Goal: Task Accomplishment & Management: Complete application form

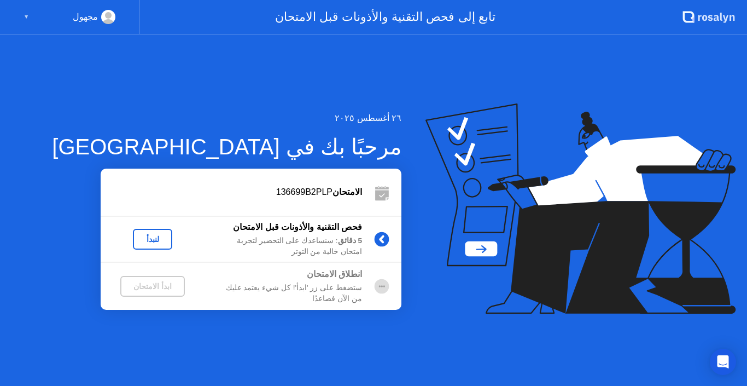
click at [158, 240] on div "لنبدأ" at bounding box center [152, 239] width 31 height 9
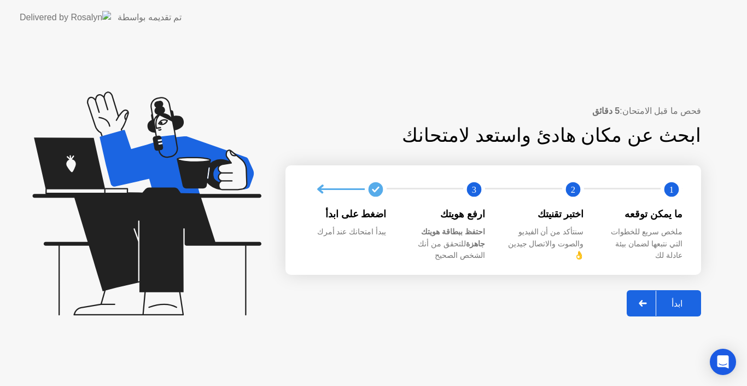
click at [692, 298] on div "ابدأ" at bounding box center [677, 303] width 42 height 10
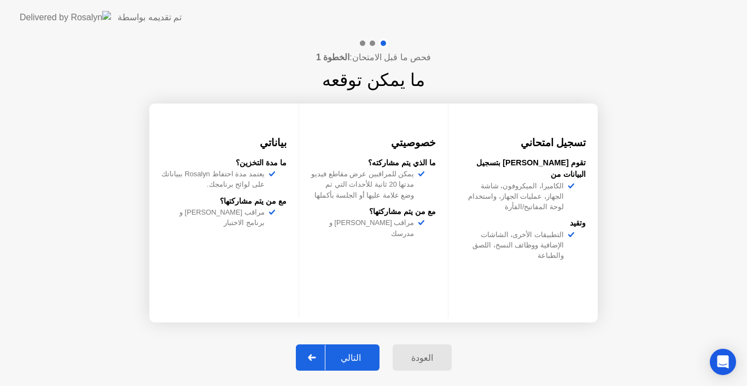
click at [349, 348] on button "التالي" at bounding box center [338, 357] width 84 height 26
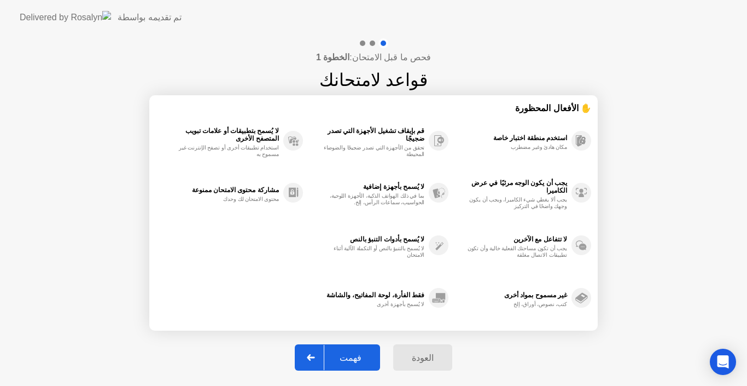
click at [349, 348] on button "فهمت" at bounding box center [337, 357] width 85 height 26
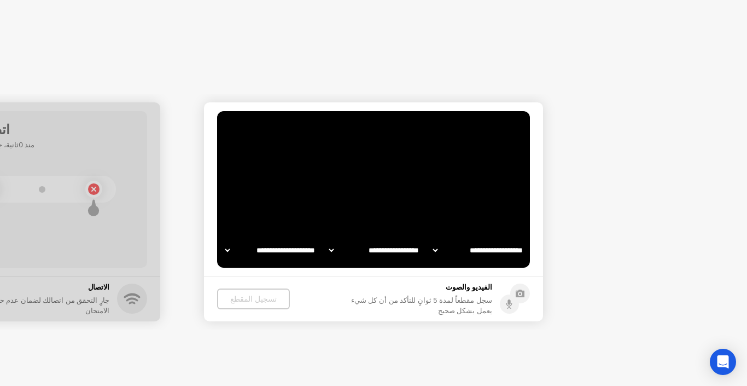
select select "**********"
select select "*******"
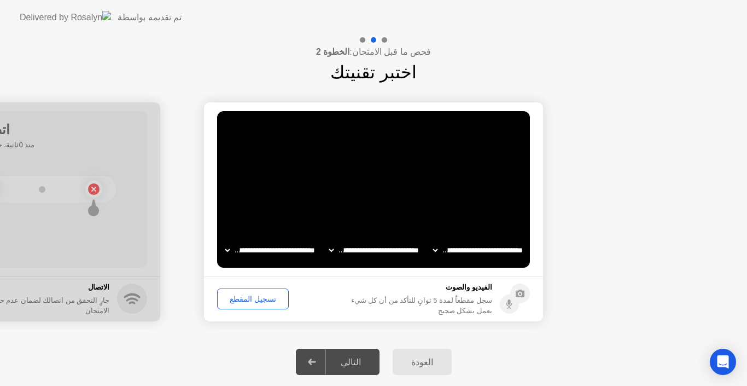
click at [248, 298] on div "تسجيل المقطع" at bounding box center [253, 298] width 64 height 9
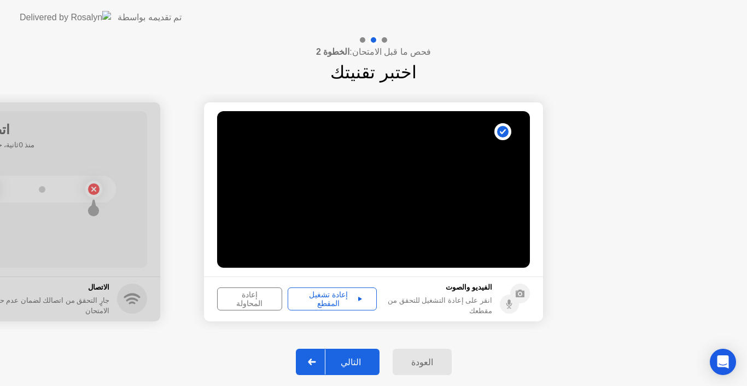
click at [349, 297] on div "إعادة تشغيل المقطع" at bounding box center [331, 298] width 81 height 17
click at [341, 358] on div "التالي" at bounding box center [350, 362] width 51 height 10
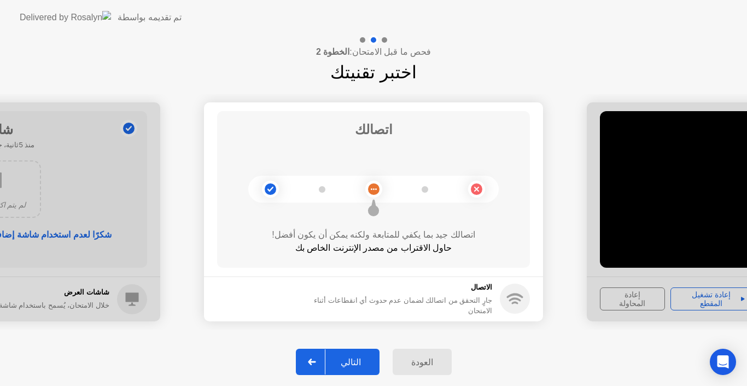
click at [358, 354] on button "التالي" at bounding box center [338, 361] width 84 height 26
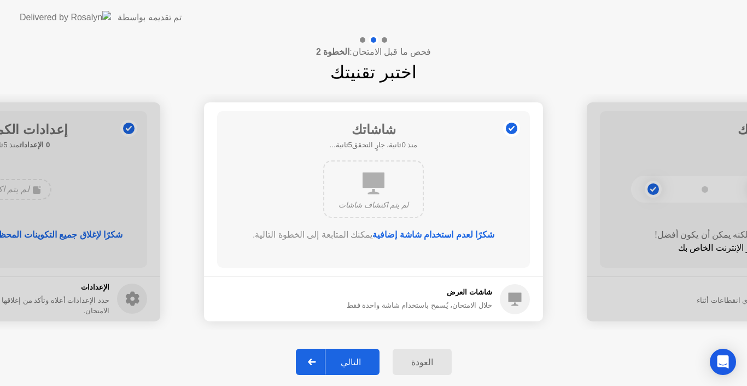
click at [323, 359] on div at bounding box center [312, 361] width 26 height 25
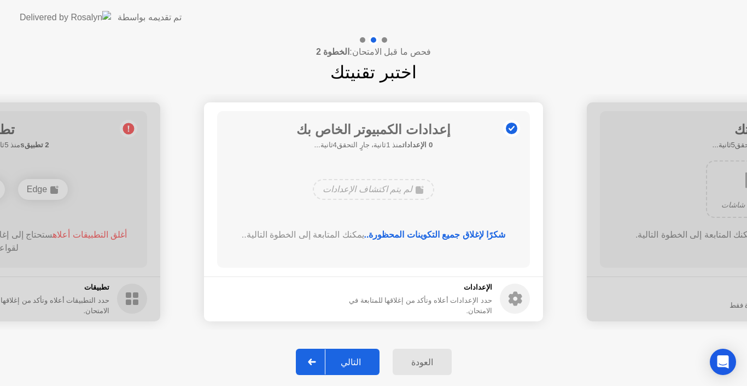
click at [336, 357] on div "التالي" at bounding box center [350, 362] width 51 height 10
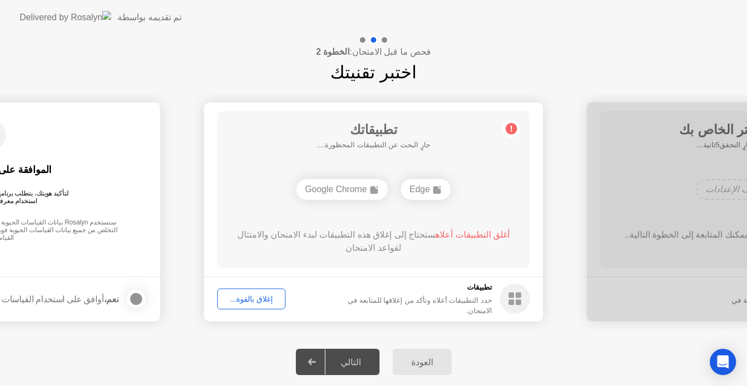
click at [251, 296] on div "إغلاق بالقوة..." at bounding box center [251, 298] width 61 height 9
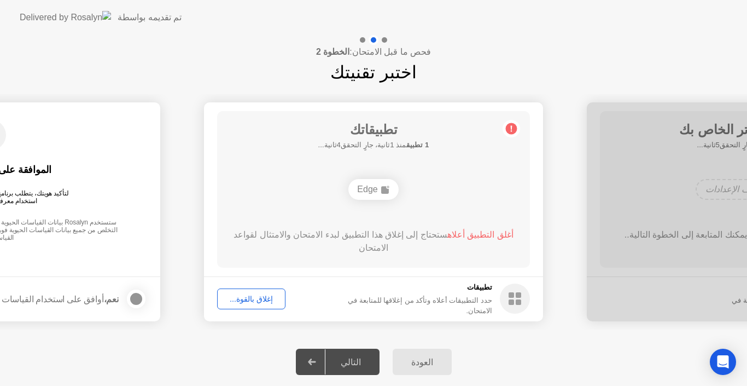
click at [266, 301] on div "إغلاق بالقوة..." at bounding box center [251, 298] width 61 height 9
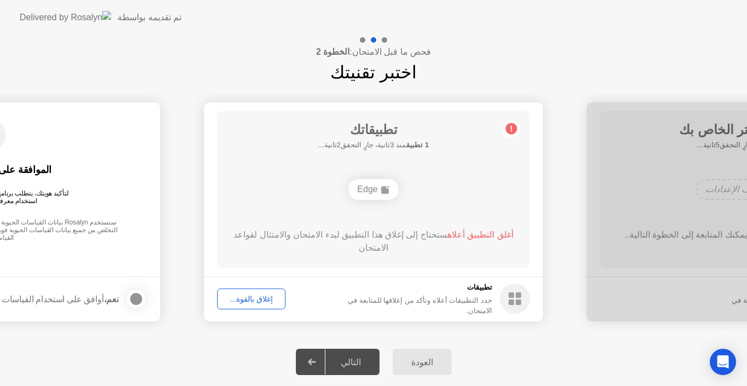
click at [264, 294] on div "إغلاق بالقوة..." at bounding box center [251, 298] width 61 height 9
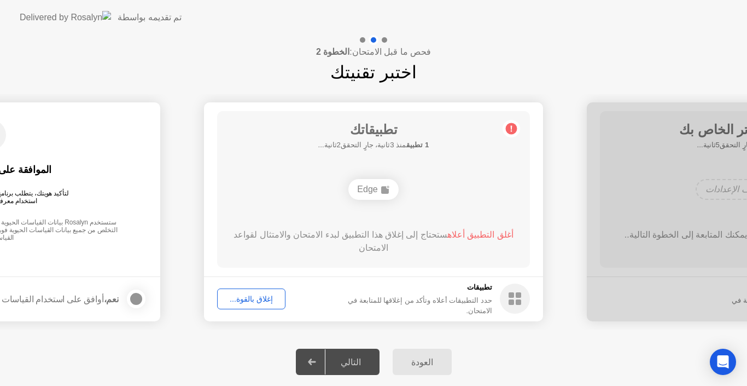
click at [491, 67] on div "فحص ما قبل الامتحان: الخطوة 2 اختبر تقنيتك" at bounding box center [373, 60] width 747 height 50
click at [253, 294] on div "إغلاق بالقوة..." at bounding box center [251, 298] width 61 height 9
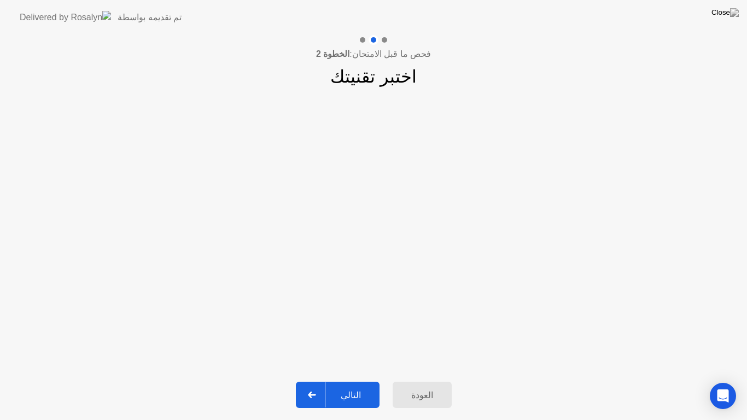
click at [346, 385] on button "التالي" at bounding box center [338, 395] width 84 height 26
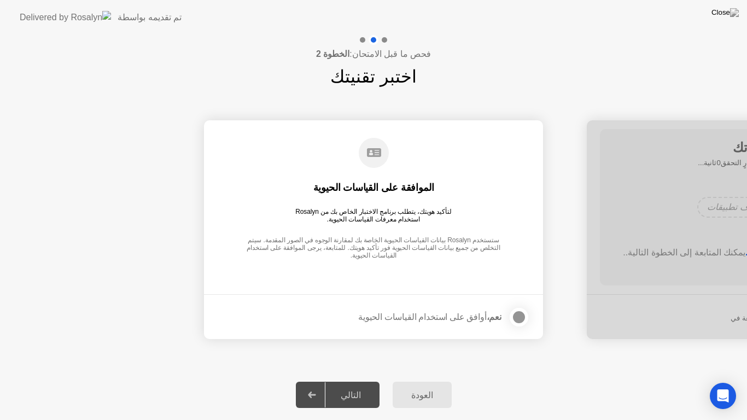
click at [521, 318] on div at bounding box center [518, 317] width 13 height 13
click at [338, 385] on div "التالي" at bounding box center [350, 395] width 51 height 10
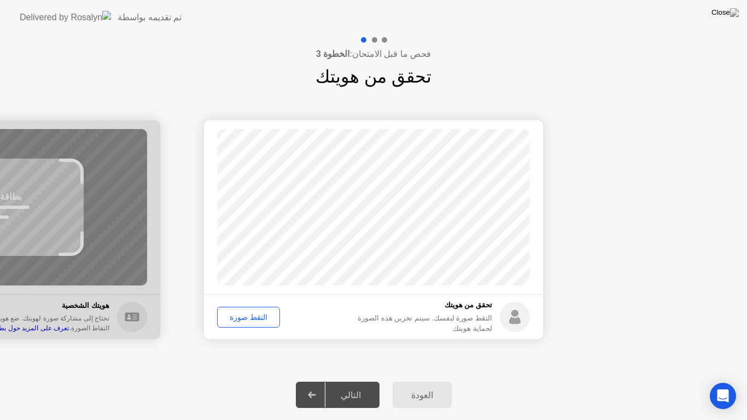
click at [242, 315] on div "التقط صورة" at bounding box center [248, 317] width 55 height 9
click at [345, 385] on div "التالي" at bounding box center [350, 395] width 51 height 10
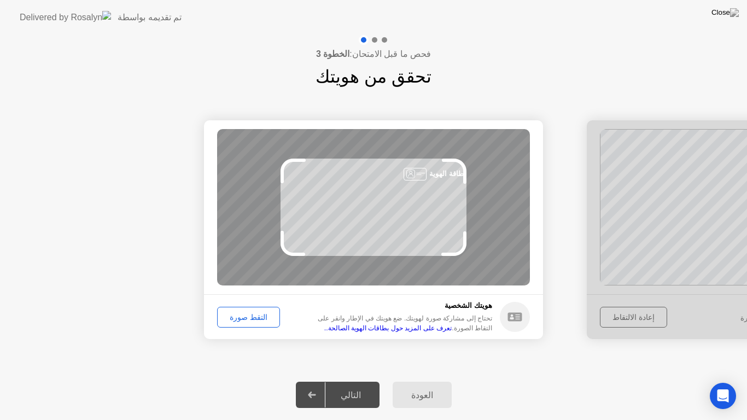
click at [256, 316] on div "التقط صورة" at bounding box center [248, 317] width 55 height 9
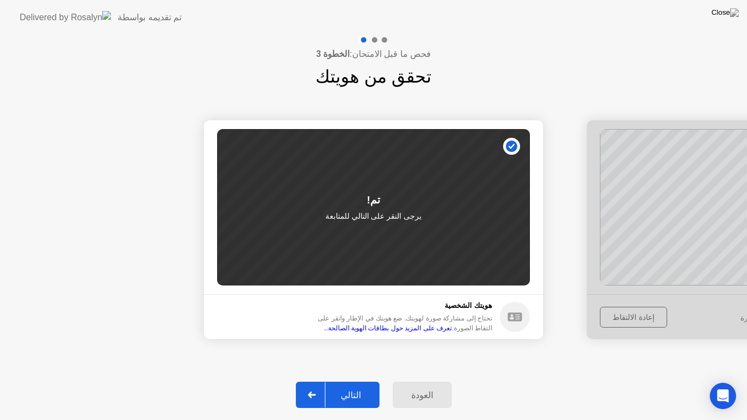
click at [343, 385] on div "التالي" at bounding box center [350, 395] width 51 height 10
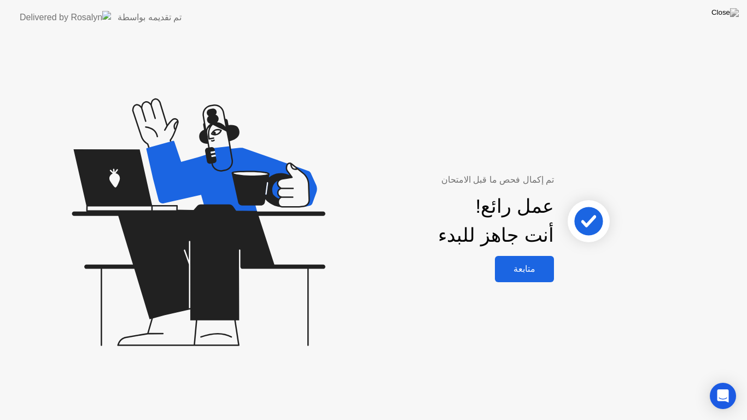
click at [528, 271] on div "متابعة" at bounding box center [524, 269] width 52 height 10
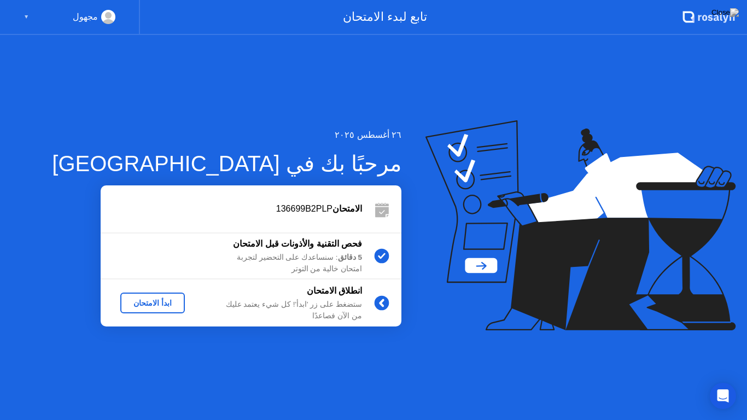
click at [169, 299] on div "ابدأ الامتحان" at bounding box center [153, 303] width 56 height 9
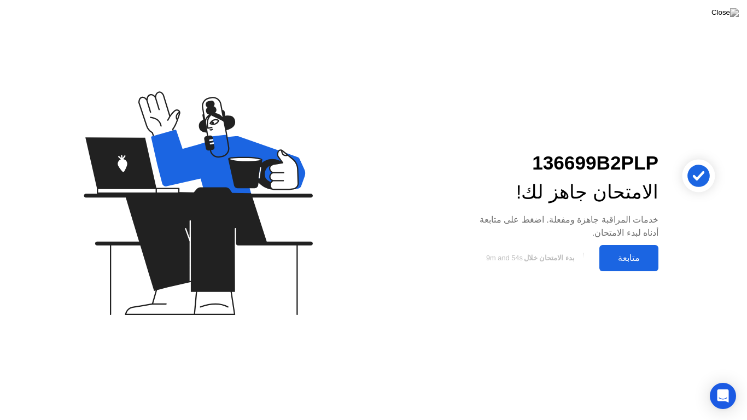
click at [621, 265] on button "متابعة" at bounding box center [628, 258] width 59 height 26
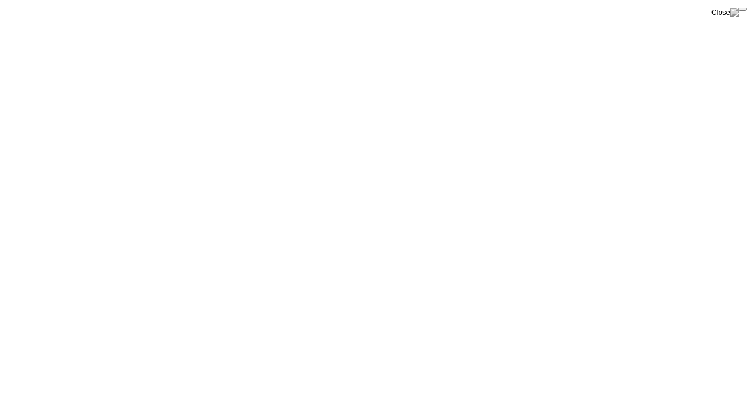
click div "End Proctoring Session"
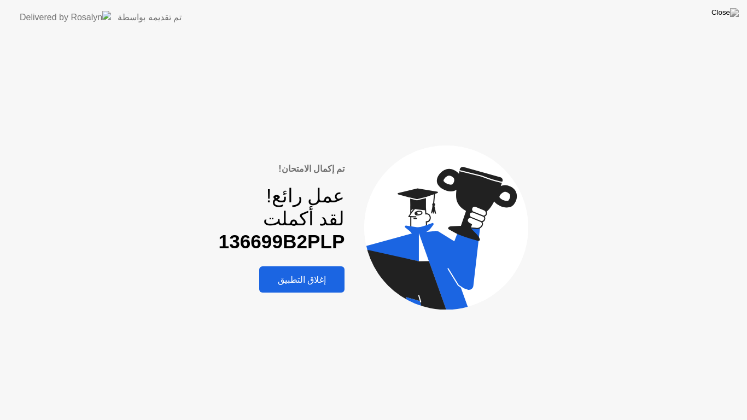
click at [300, 278] on div "إغلاق التطبيق" at bounding box center [301, 280] width 79 height 10
